Goal: Information Seeking & Learning: Learn about a topic

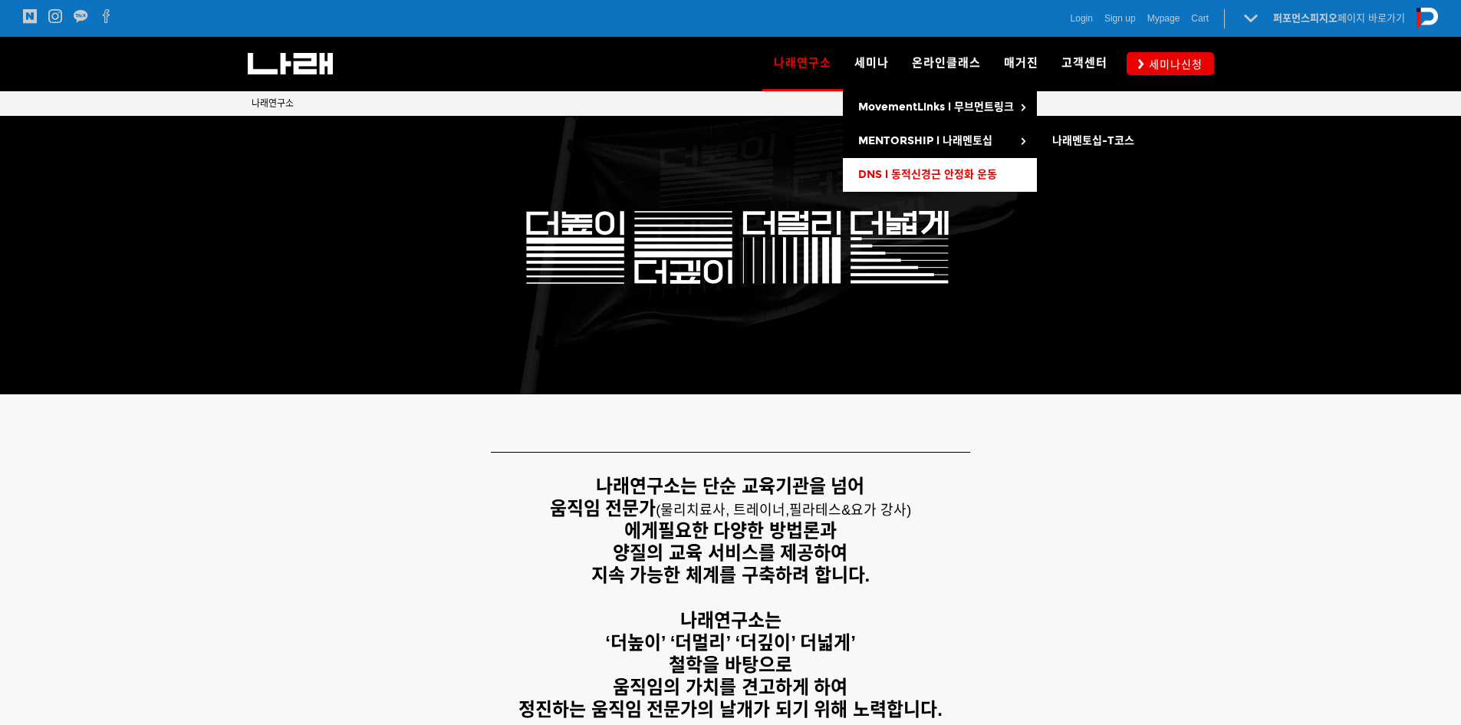
click at [919, 173] on span "DNS l 동적신경근 안정화 운동" at bounding box center [927, 174] width 139 height 13
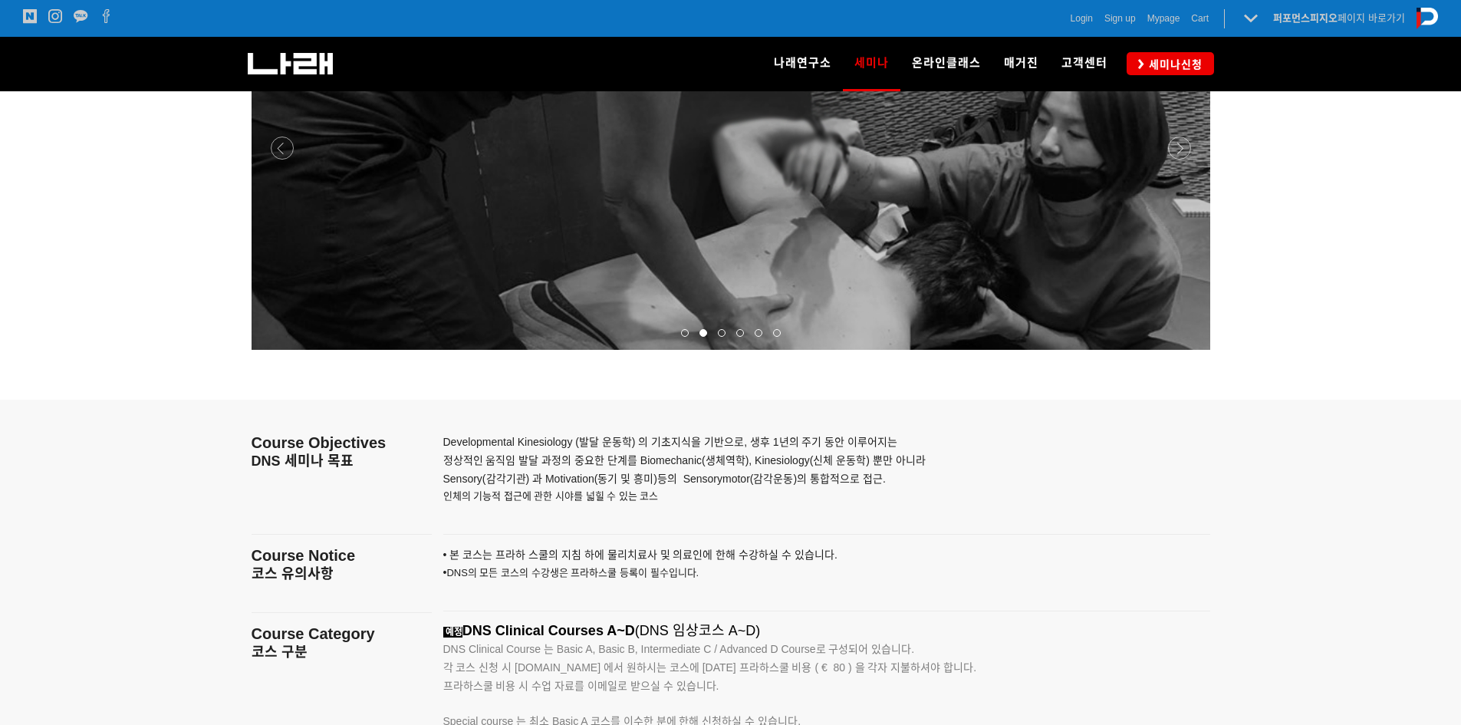
scroll to position [1823, 0]
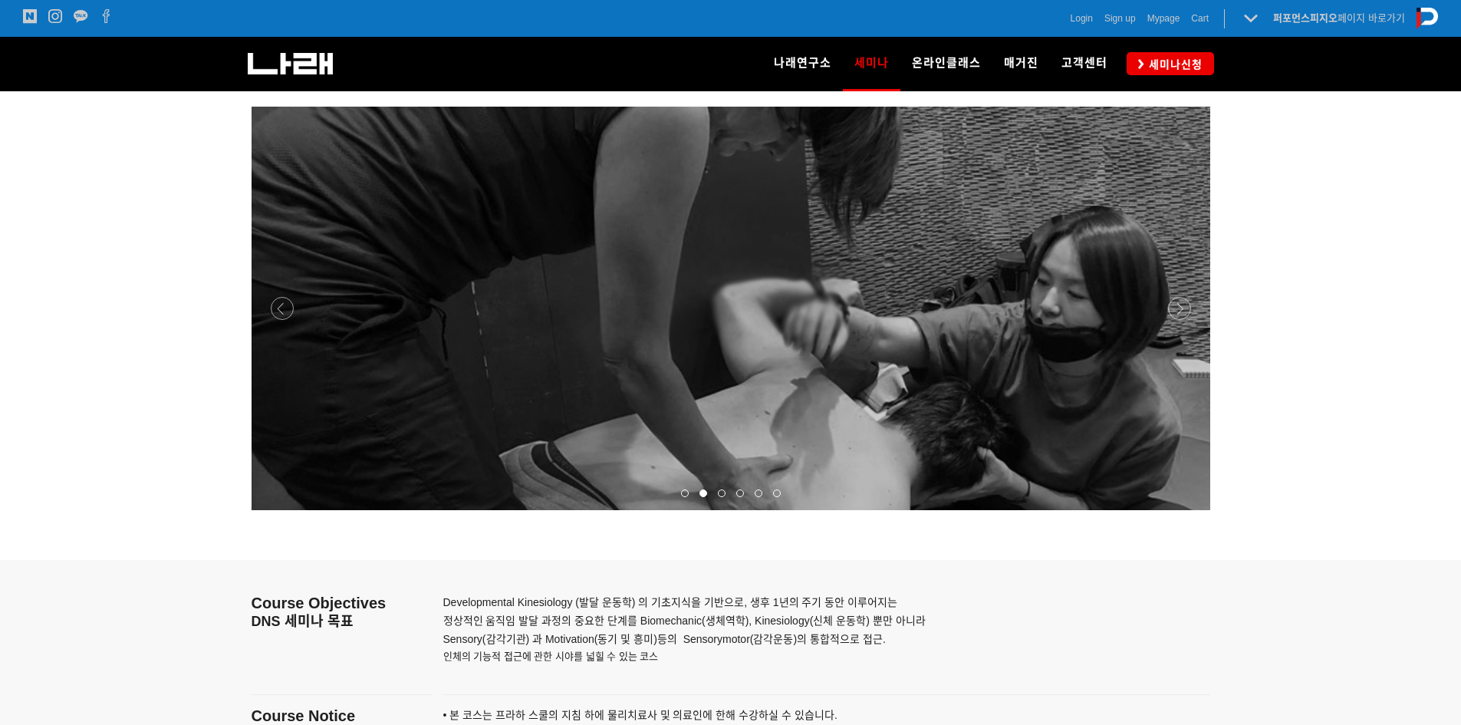
click at [725, 493] on span at bounding box center [722, 493] width 8 height 8
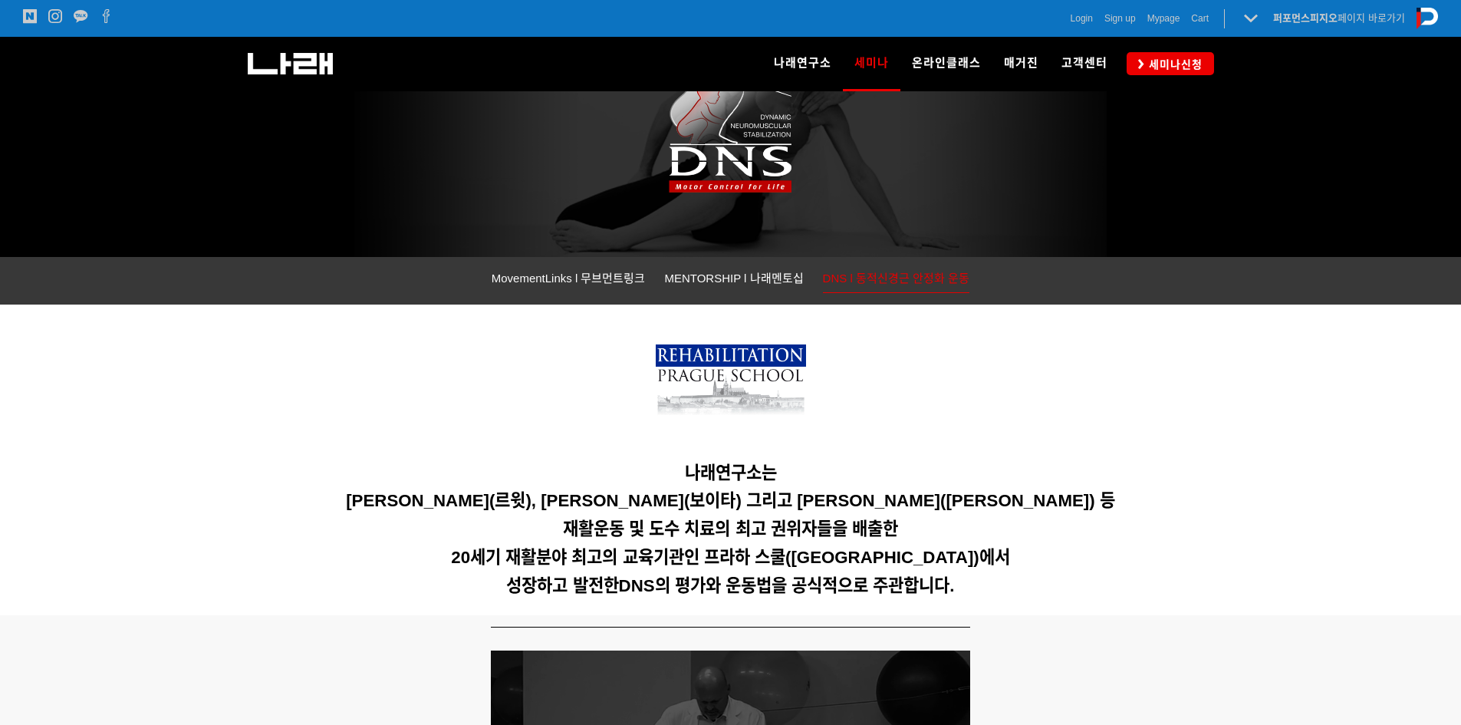
scroll to position [230, 0]
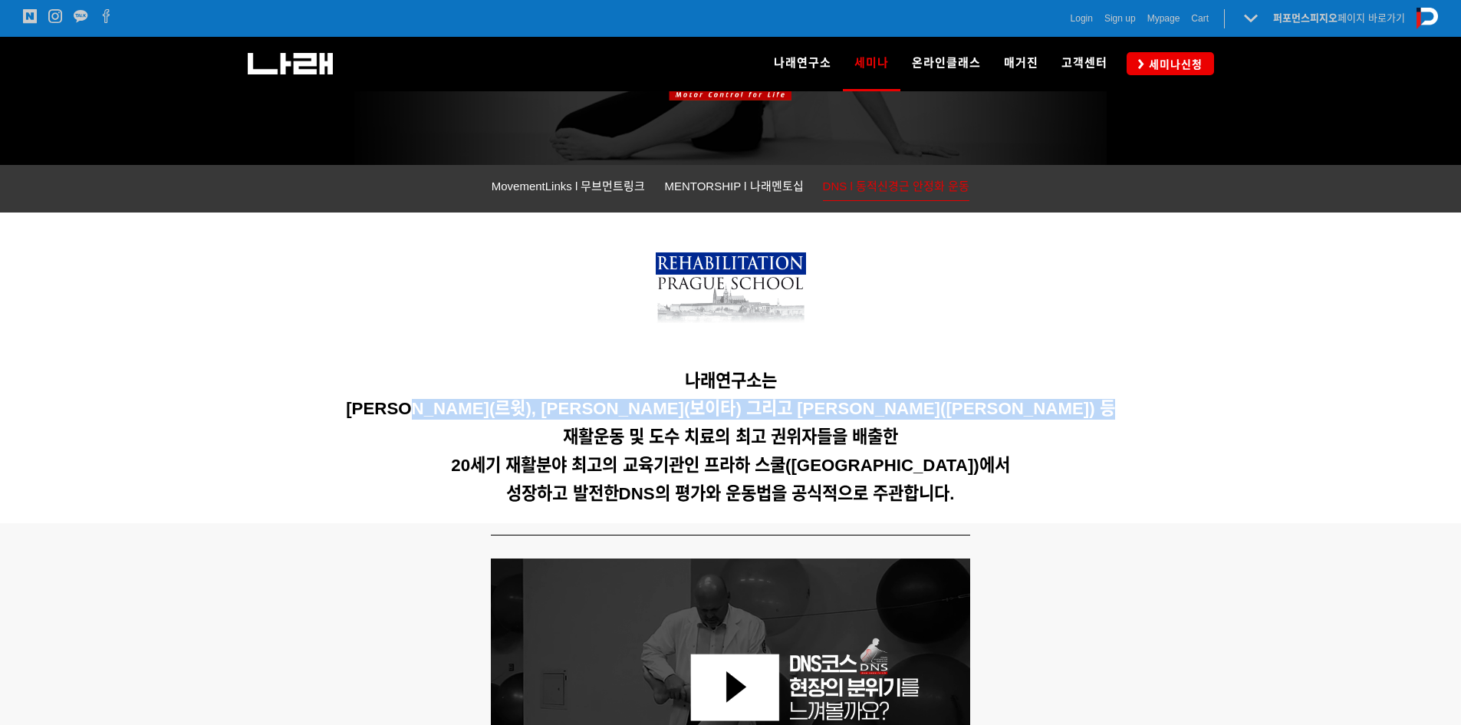
drag, startPoint x: 501, startPoint y: 409, endPoint x: 585, endPoint y: 425, distance: 85.7
click at [585, 425] on div "나래연구소는 Karel Lewit(르윗), Vaclav Vojta(보이타) 그리고 Vladimir Jandar(얀다) 등 재활운동 및 도수 치…" at bounding box center [731, 368] width 959 height 288
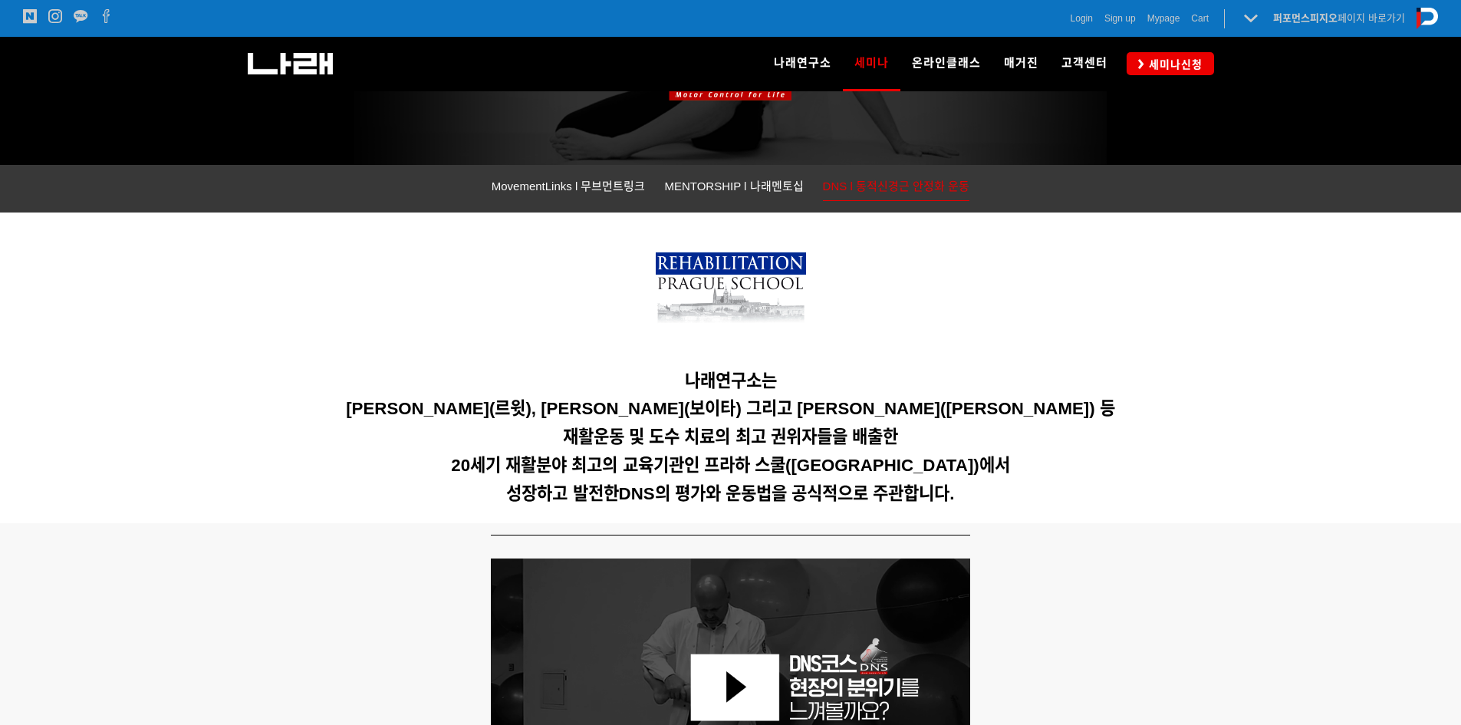
click at [1049, 332] on h5 at bounding box center [731, 291] width 959 height 87
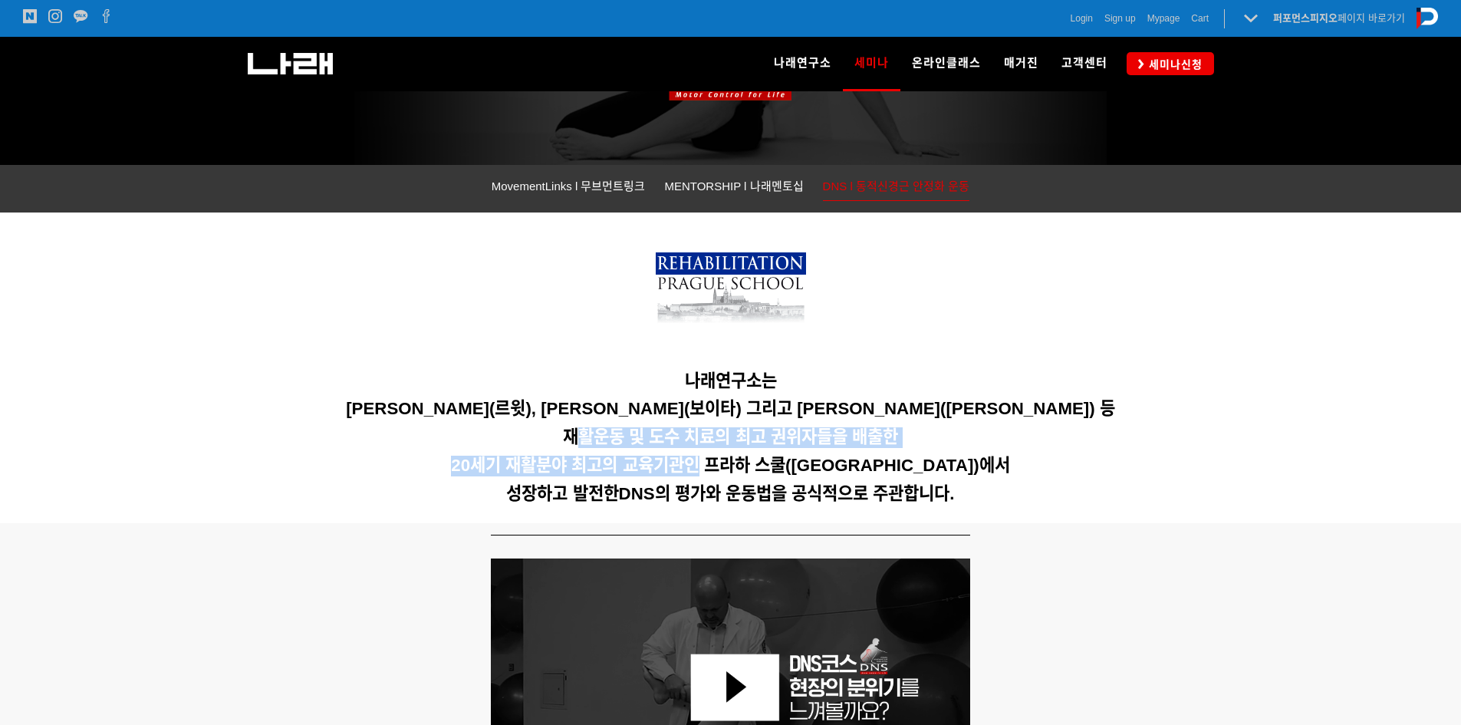
drag, startPoint x: 577, startPoint y: 432, endPoint x: 752, endPoint y: 454, distance: 176.3
click at [733, 449] on div "나래연구소는 Karel Lewit(르윗), Vaclav Vojta(보이타) 그리고 Vladimir Jandar(얀다) 등 재활운동 및 도수 치…" at bounding box center [731, 368] width 959 height 288
click at [1150, 423] on div "나래연구소는 Karel Lewit(르윗), Vaclav Vojta(보이타) 그리고 Vladimir Jandar(얀다) 등 재활운동 및 도수 치…" at bounding box center [731, 368] width 959 height 288
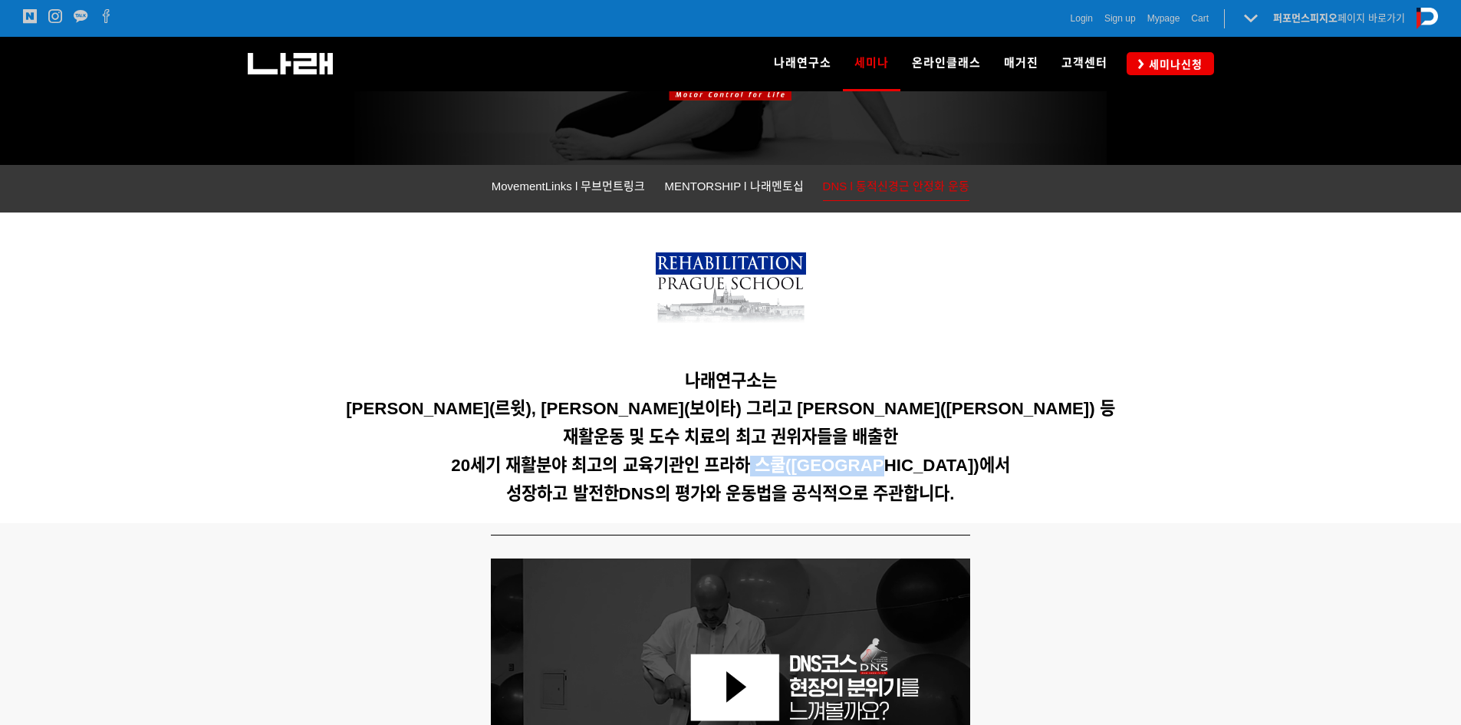
drag, startPoint x: 776, startPoint y: 467, endPoint x: 894, endPoint y: 469, distance: 118.1
click at [894, 469] on span "20세기 재활분야 최고의 교육기관인 프라하 스쿨(Prague School)에서" at bounding box center [730, 465] width 558 height 19
click at [1130, 472] on h5 "20세기 재활분야 최고의 교육기관인 프라하 스쿨(Prague School)에서" at bounding box center [731, 466] width 959 height 21
click at [571, 185] on span "MovementLinks l 무브먼트링크" at bounding box center [569, 185] width 154 height 13
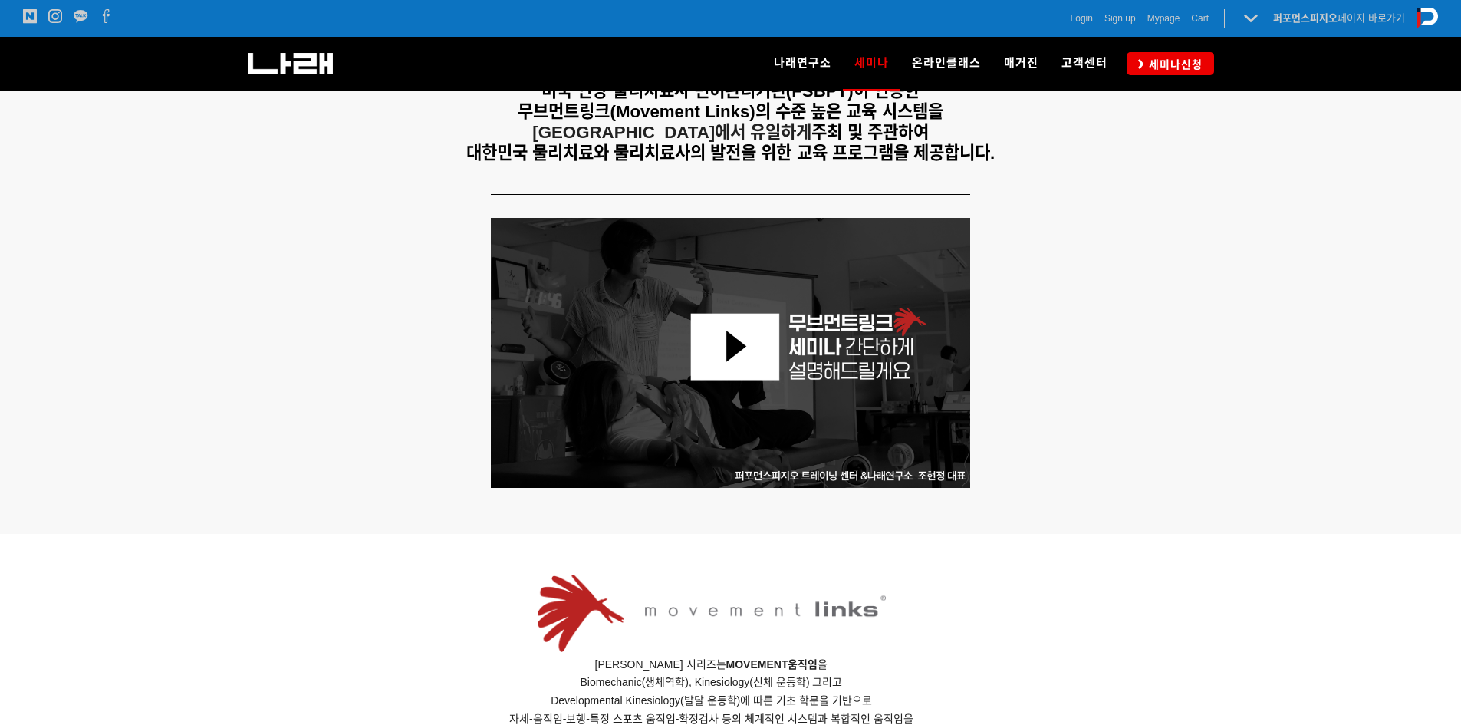
scroll to position [230, 0]
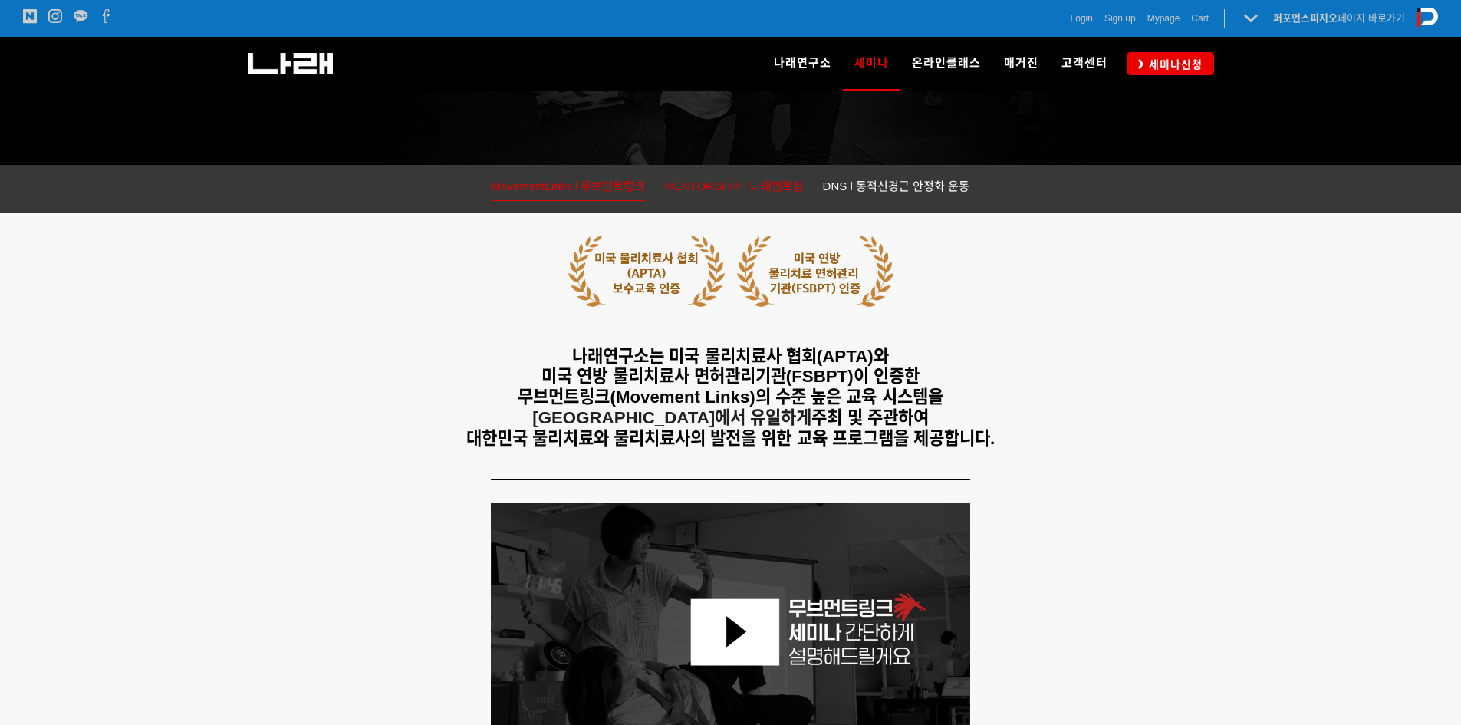
click at [715, 192] on span "MENTORSHIP l 나래멘토십" at bounding box center [733, 185] width 139 height 13
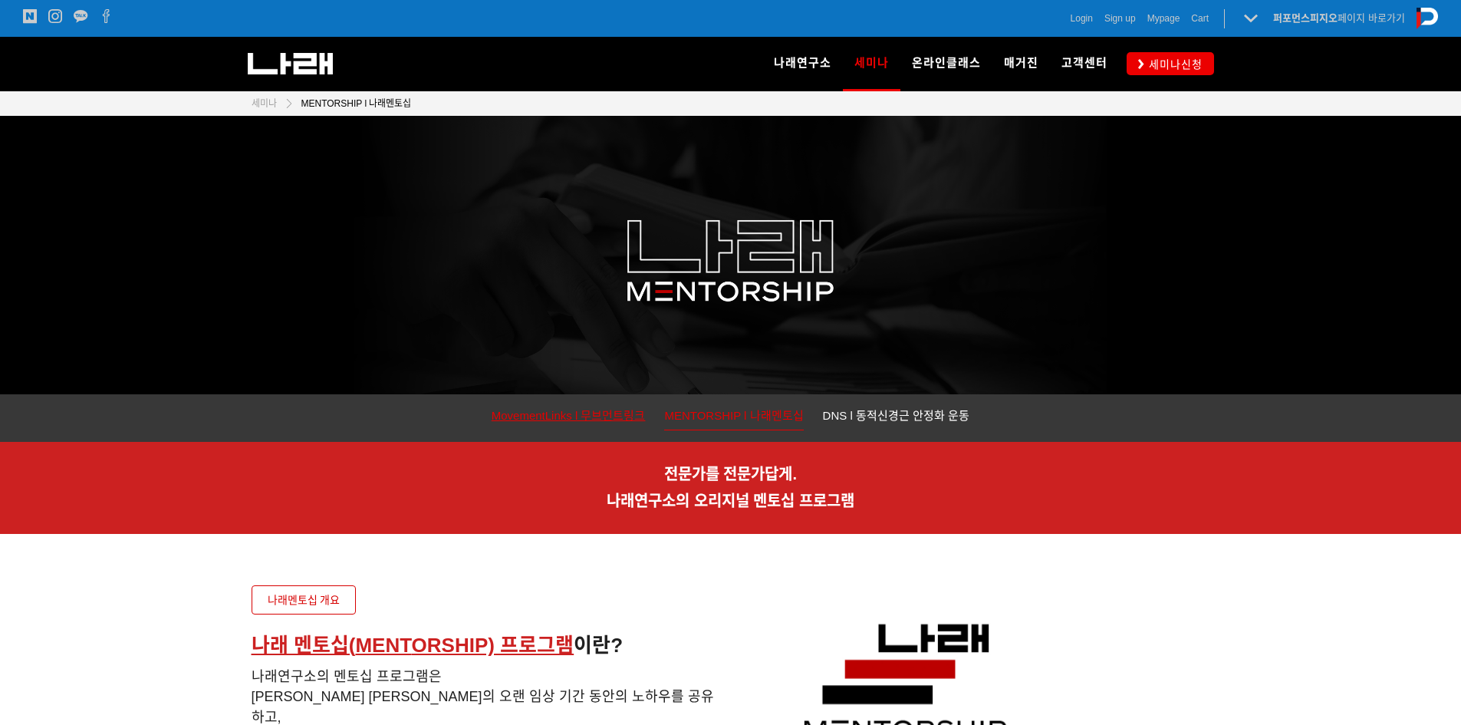
click at [587, 417] on span "MovementLinks l 무브먼트링크" at bounding box center [569, 415] width 154 height 13
